Goal: Task Accomplishment & Management: Use online tool/utility

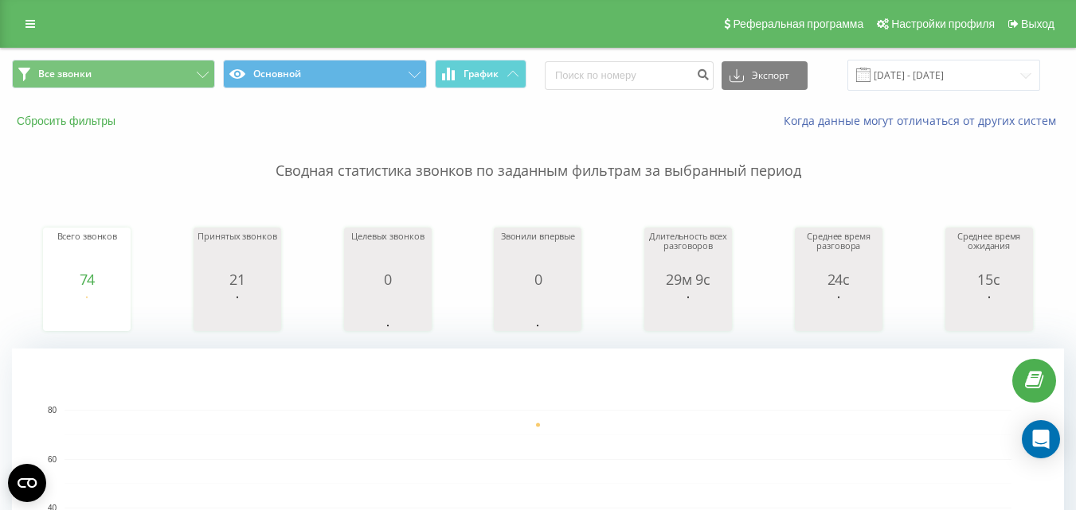
click at [79, 122] on button "Сбросить фильтры" at bounding box center [67, 121] width 111 height 14
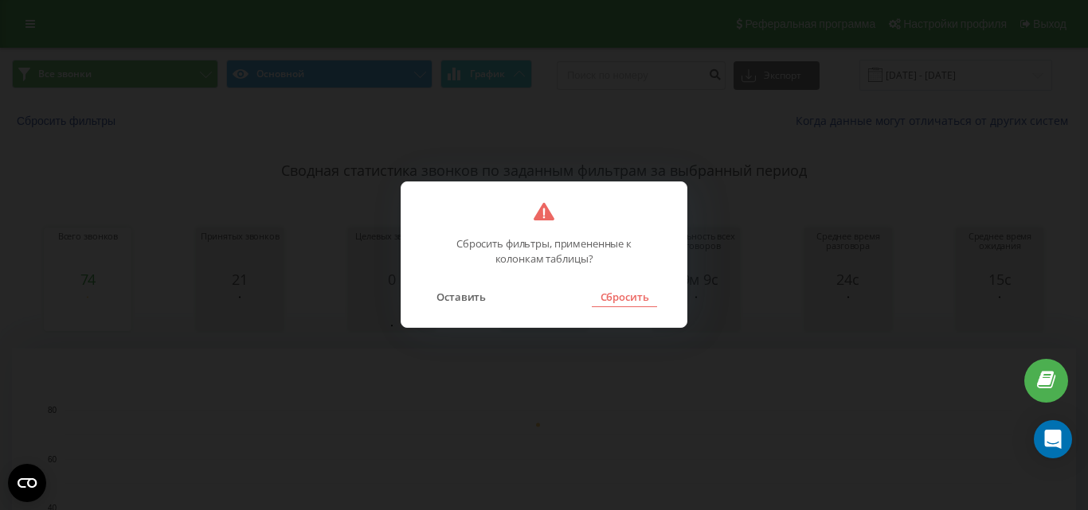
click at [629, 296] on button "Сбросить" at bounding box center [624, 297] width 64 height 21
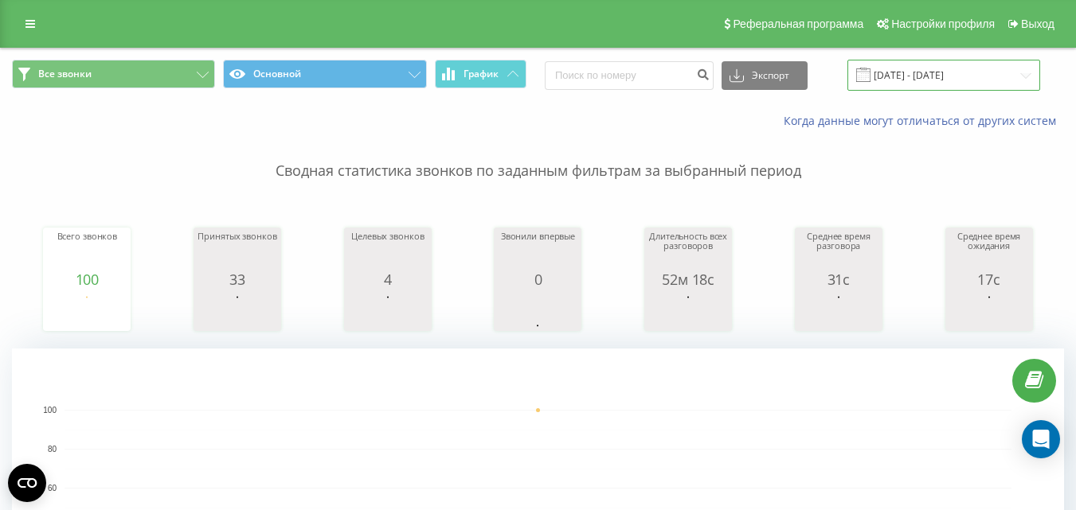
click at [955, 79] on input "[DATE] - [DATE]" at bounding box center [943, 75] width 193 height 31
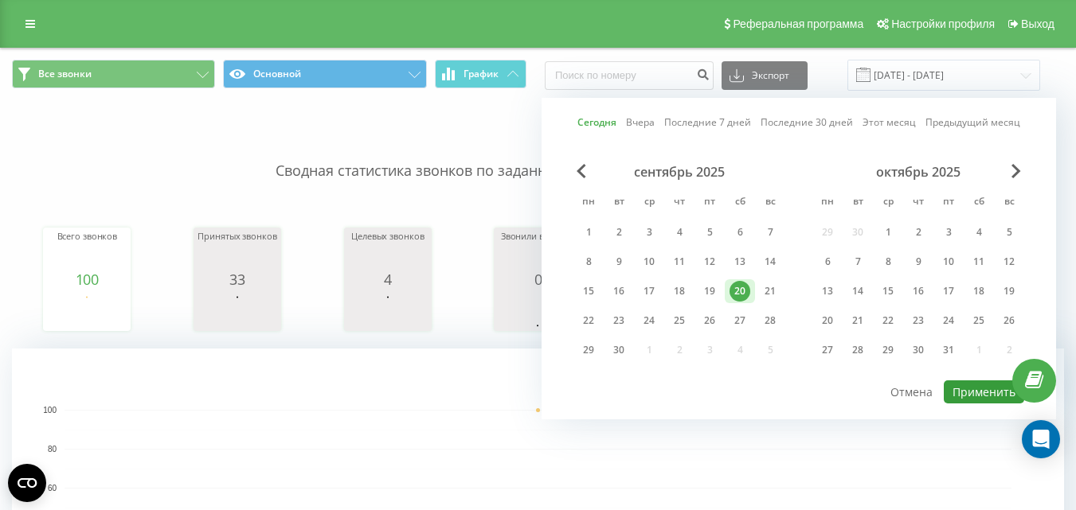
drag, startPoint x: 964, startPoint y: 385, endPoint x: 737, endPoint y: 314, distance: 238.7
click at [963, 389] on button "Применить" at bounding box center [984, 392] width 80 height 23
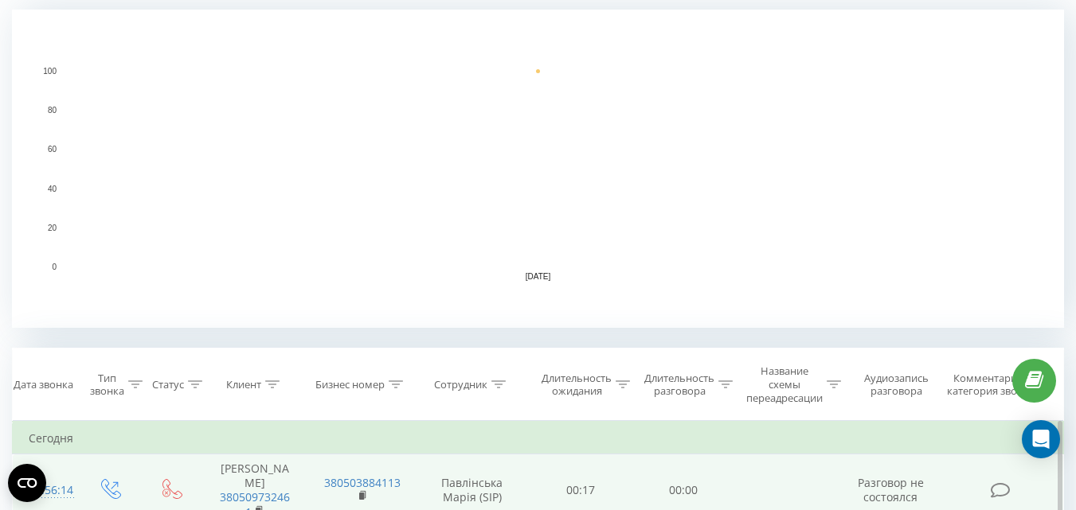
scroll to position [478, 0]
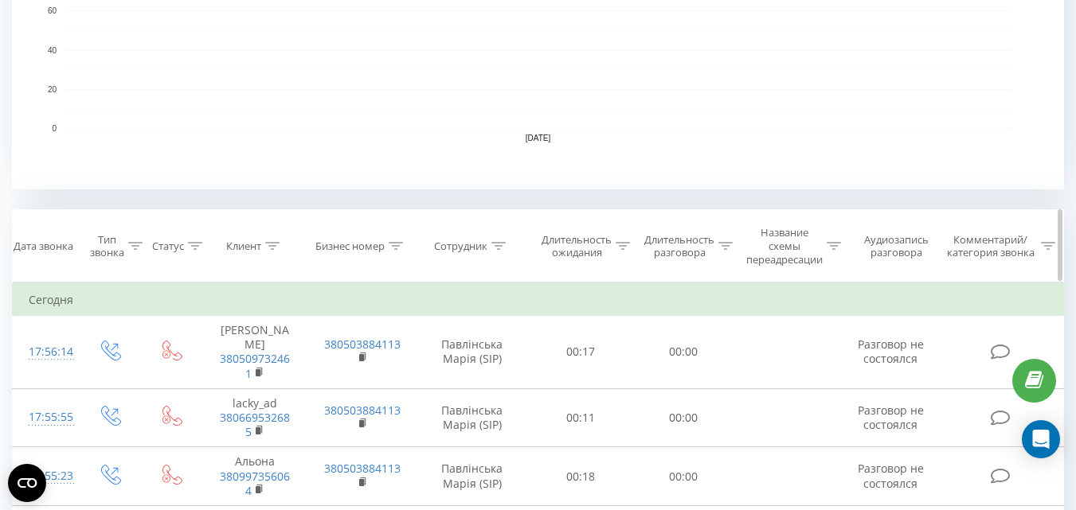
click at [472, 246] on div "Сотрудник" at bounding box center [460, 247] width 53 height 14
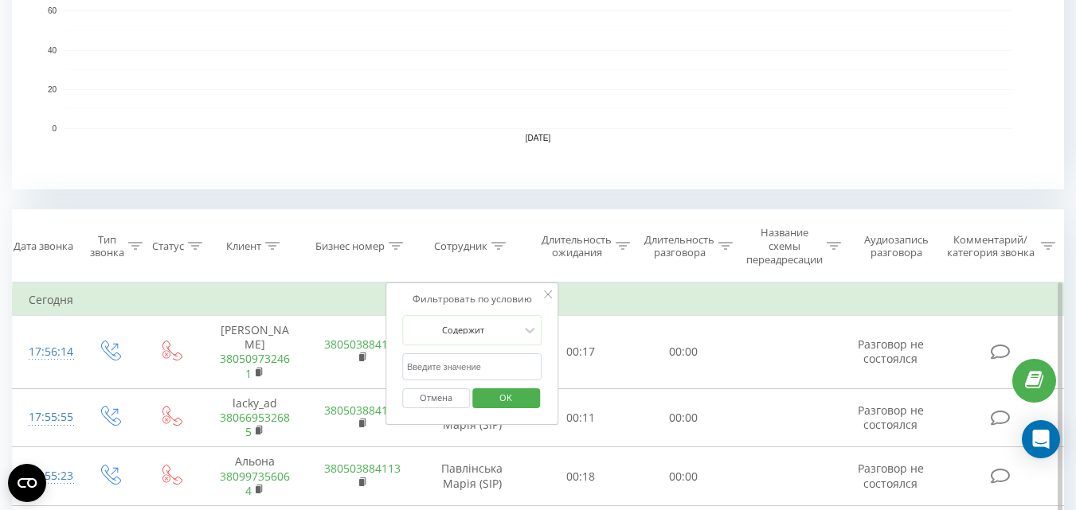
click at [483, 352] on form "Содержит Отмена OK" at bounding box center [472, 366] width 140 height 102
click at [488, 367] on input "text" at bounding box center [472, 368] width 140 height 28
type input "пав"
click at [518, 389] on span "OK" at bounding box center [505, 397] width 45 height 25
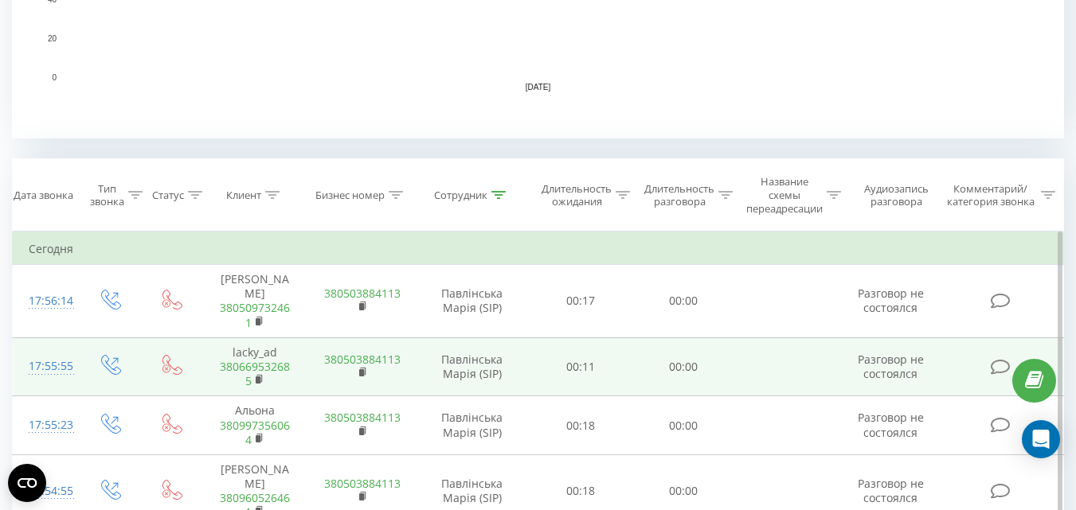
scroll to position [540, 0]
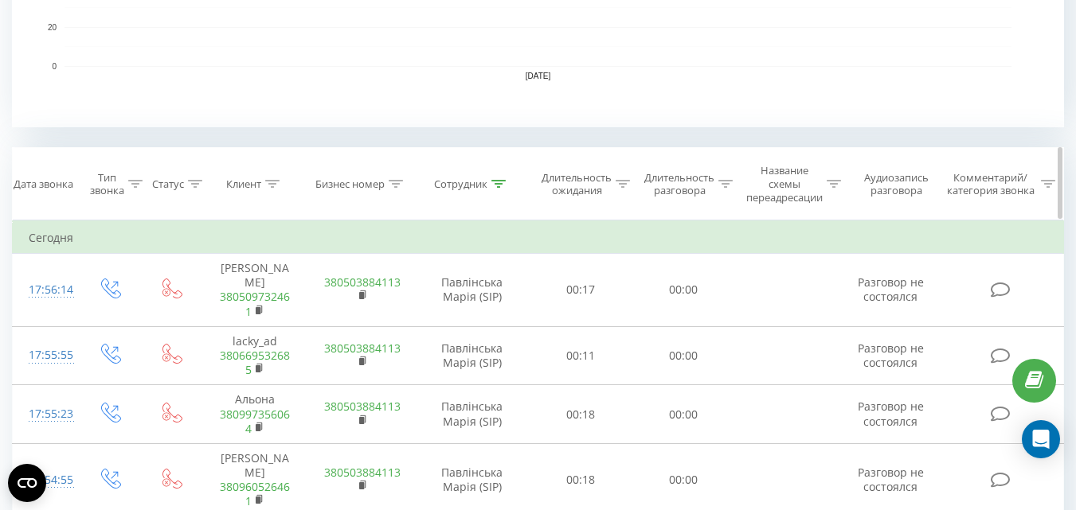
click at [96, 182] on div "Тип звонка" at bounding box center [107, 184] width 34 height 27
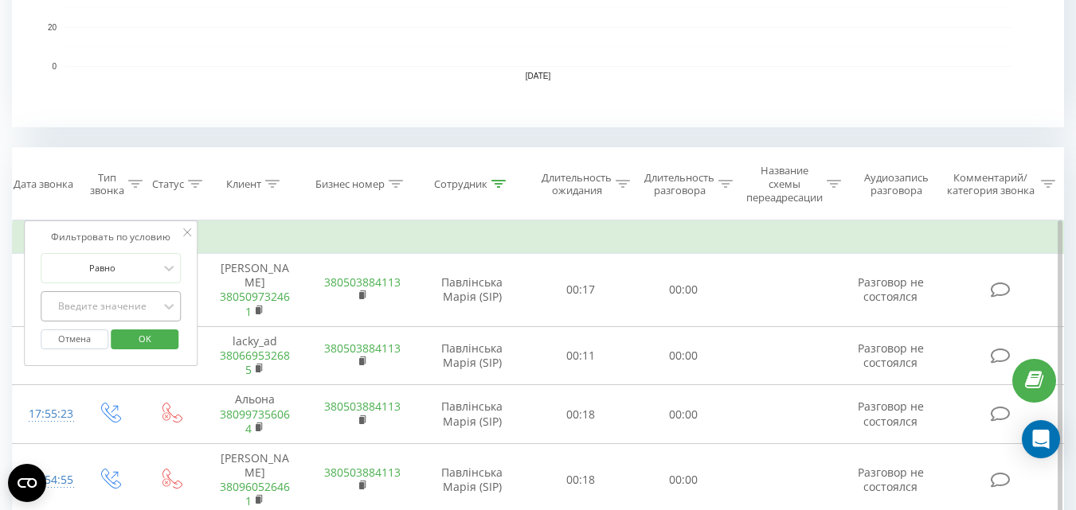
click at [131, 304] on div "Введите значение" at bounding box center [101, 306] width 113 height 13
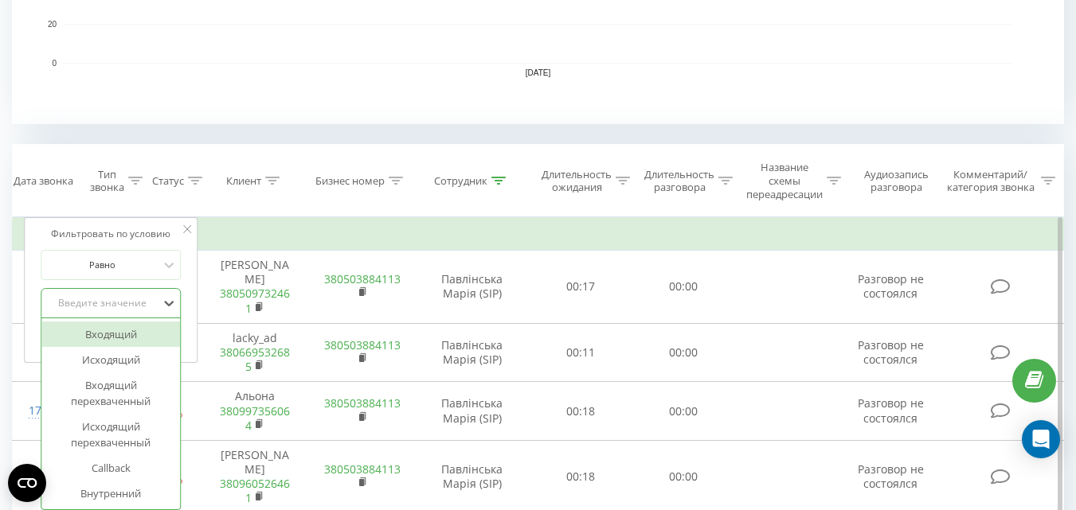
click at [142, 356] on div "Исходящий" at bounding box center [110, 359] width 139 height 25
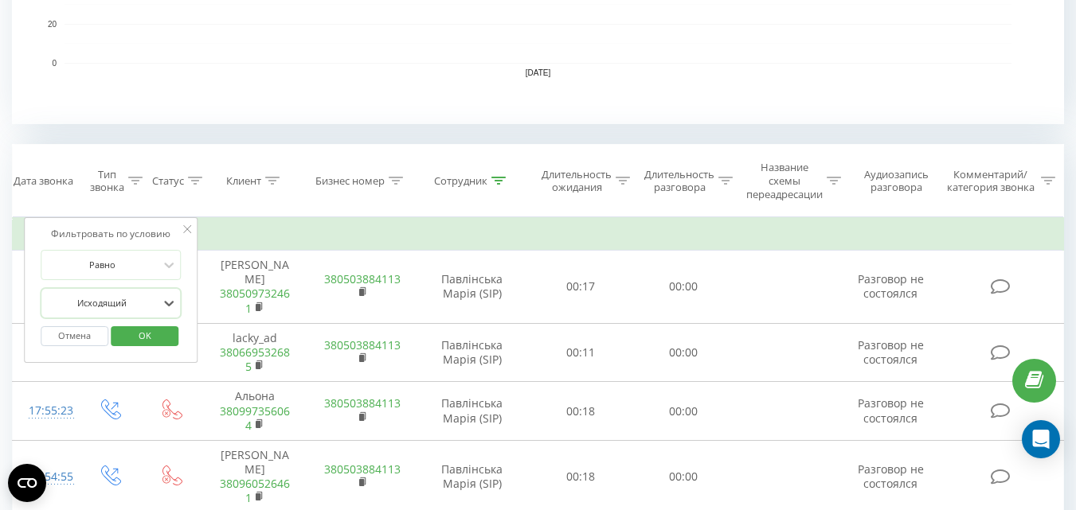
click at [161, 340] on span "OK" at bounding box center [145, 335] width 45 height 25
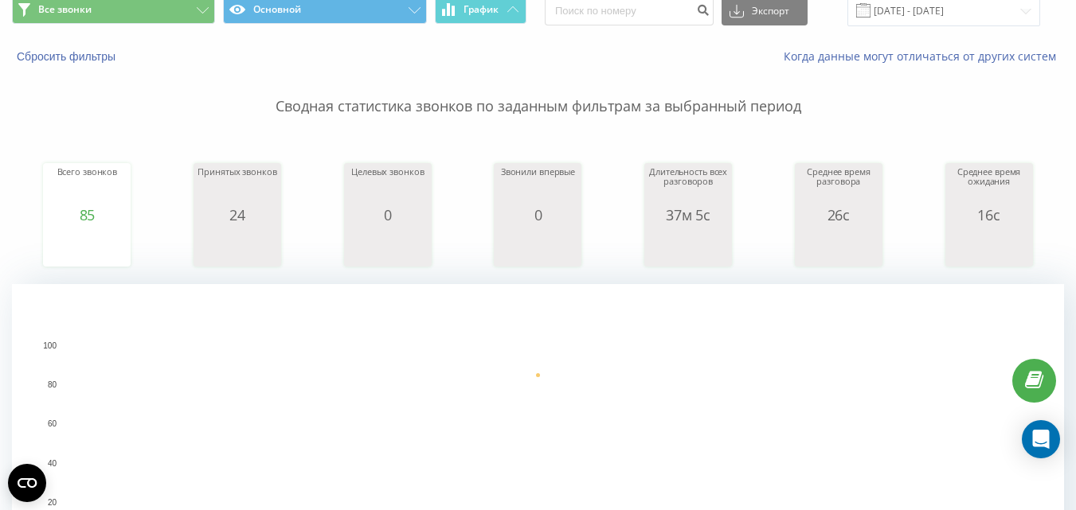
scroll to position [49, 0]
